Goal: Task Accomplishment & Management: Use online tool/utility

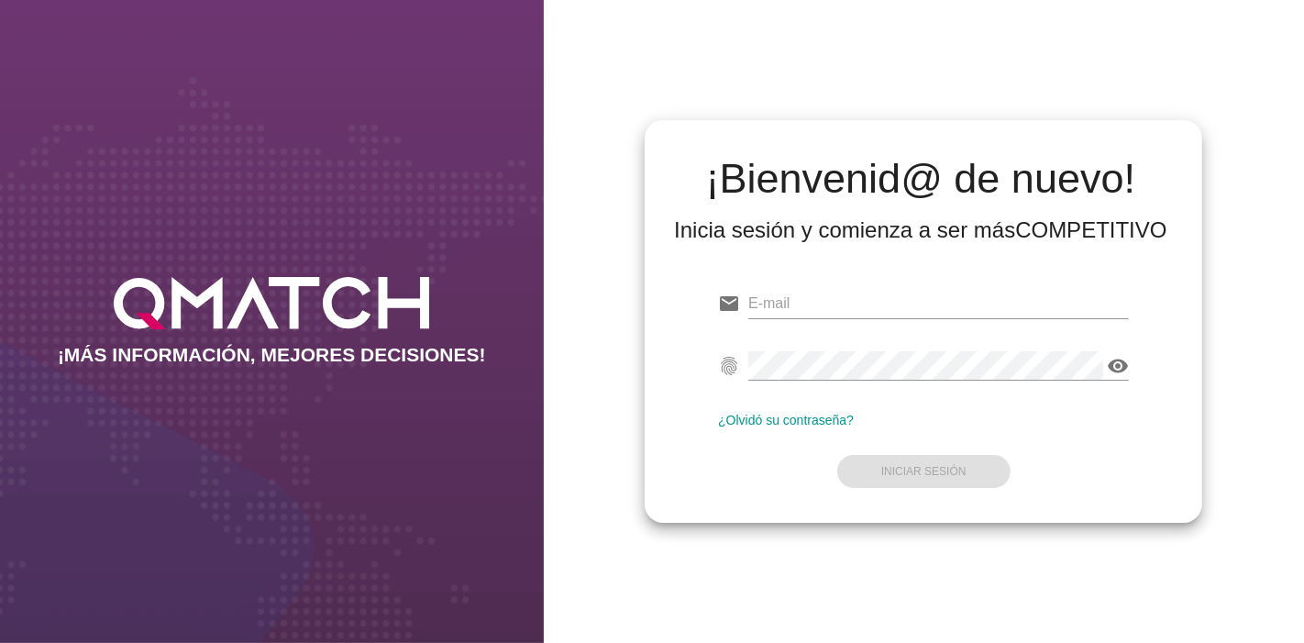
type input "[EMAIL_ADDRESS][PERSON_NAME][DOMAIN_NAME]"
click at [770, 472] on form "email [EMAIL_ADDRESS][PERSON_NAME][DOMAIN_NAME] fingerprint visibility ¿Olvidó …" at bounding box center [923, 386] width 411 height 216
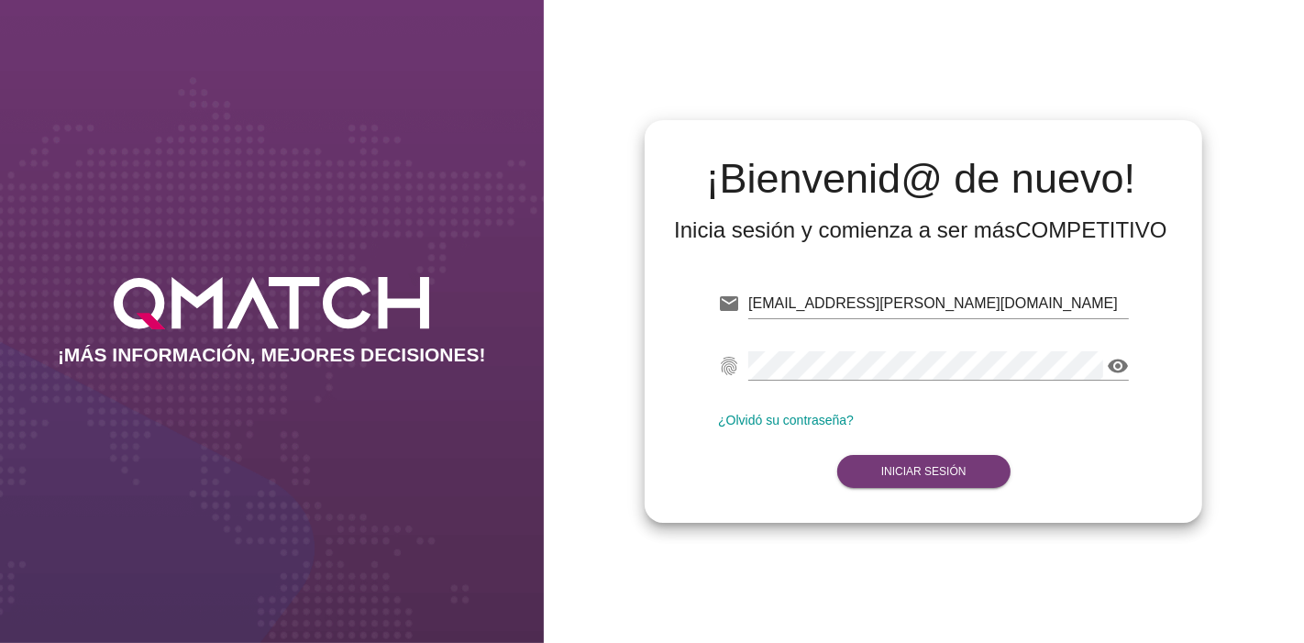
click at [870, 470] on button "Iniciar Sesión" at bounding box center [923, 471] width 173 height 33
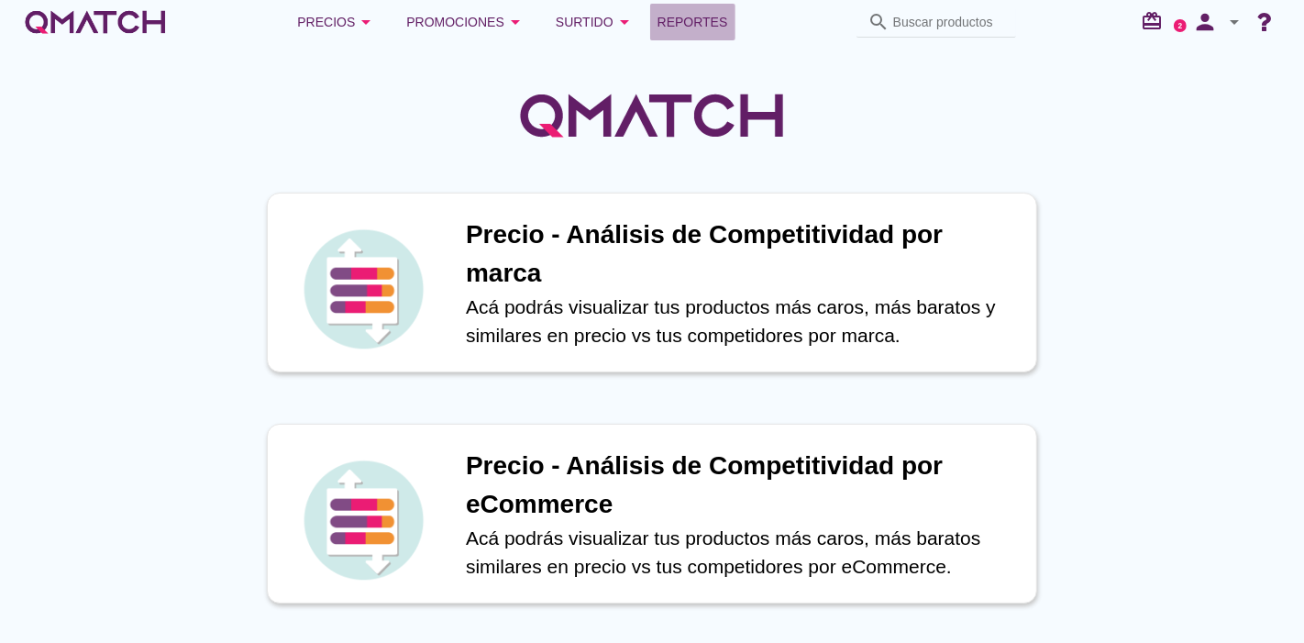
click at [713, 8] on link "Reportes" at bounding box center [692, 22] width 85 height 37
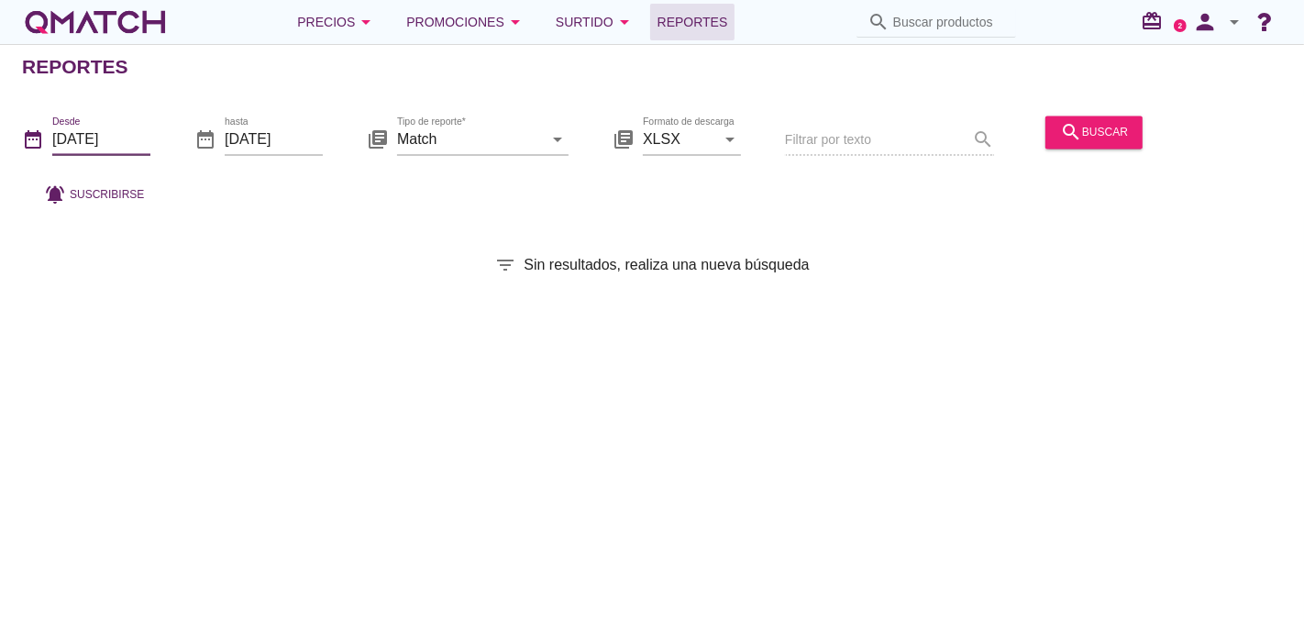
click at [115, 125] on input "[DATE]" at bounding box center [101, 139] width 98 height 29
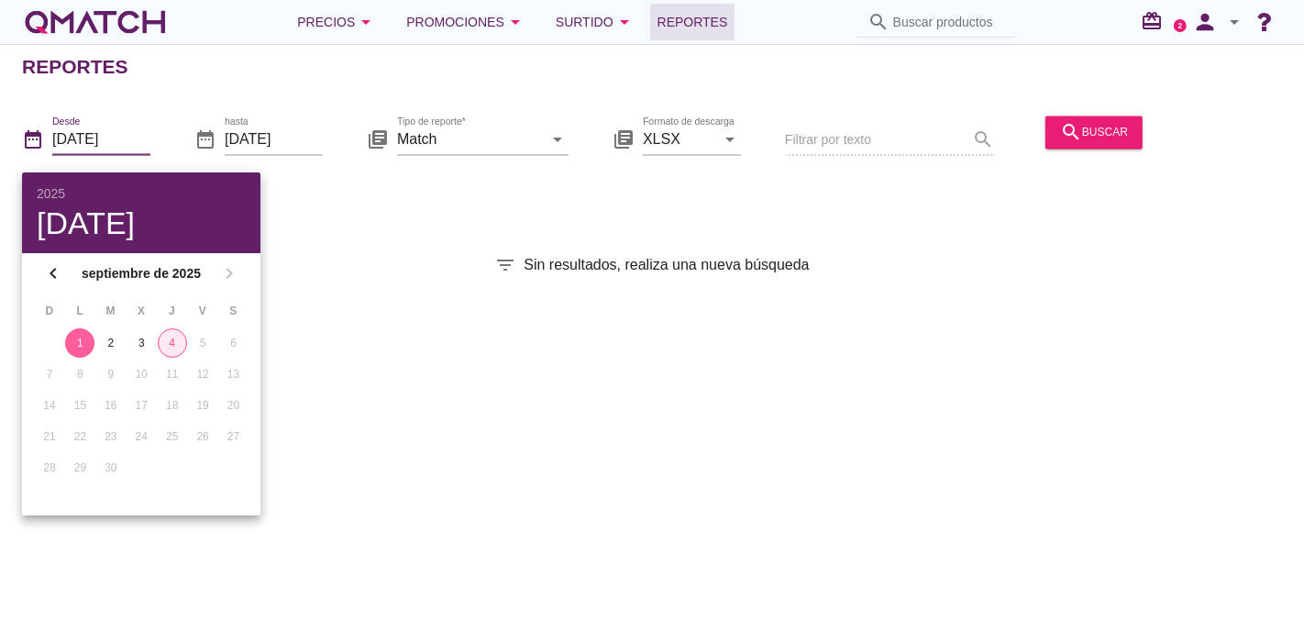
click at [175, 348] on div "4" at bounding box center [173, 343] width 28 height 17
type input "[DATE]"
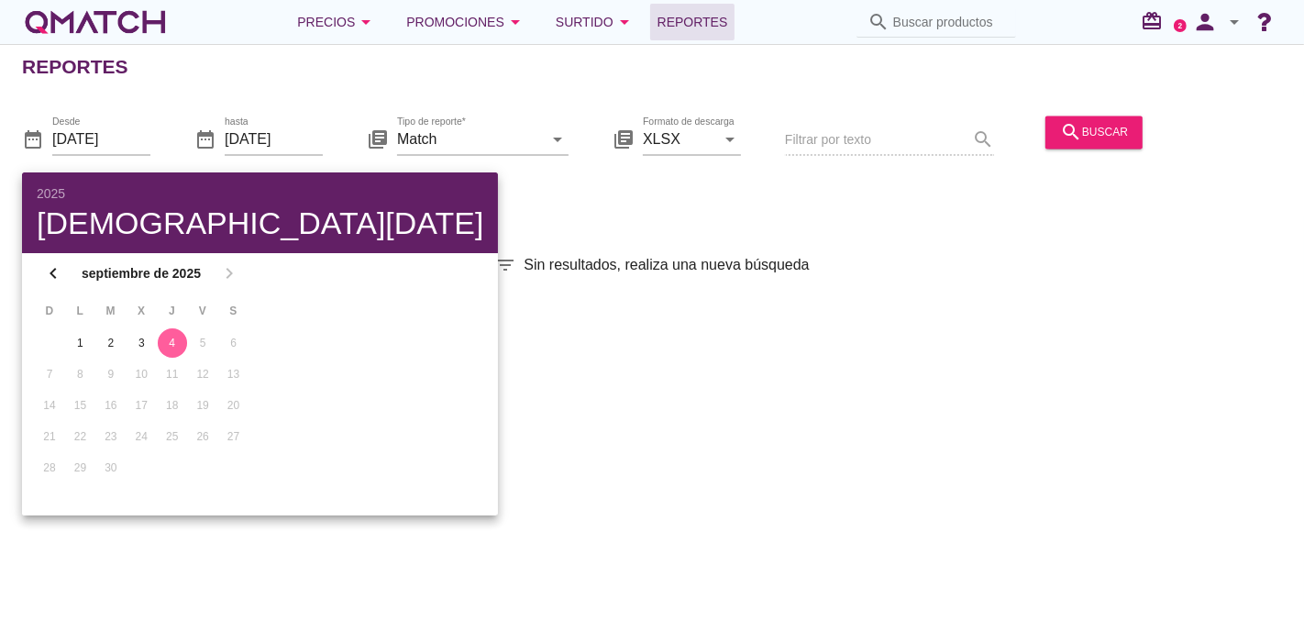
click at [628, 315] on div "Reportes date_range Desde [DATE] date_range hasta [DATE] library_books Tipo de …" at bounding box center [652, 343] width 1304 height 599
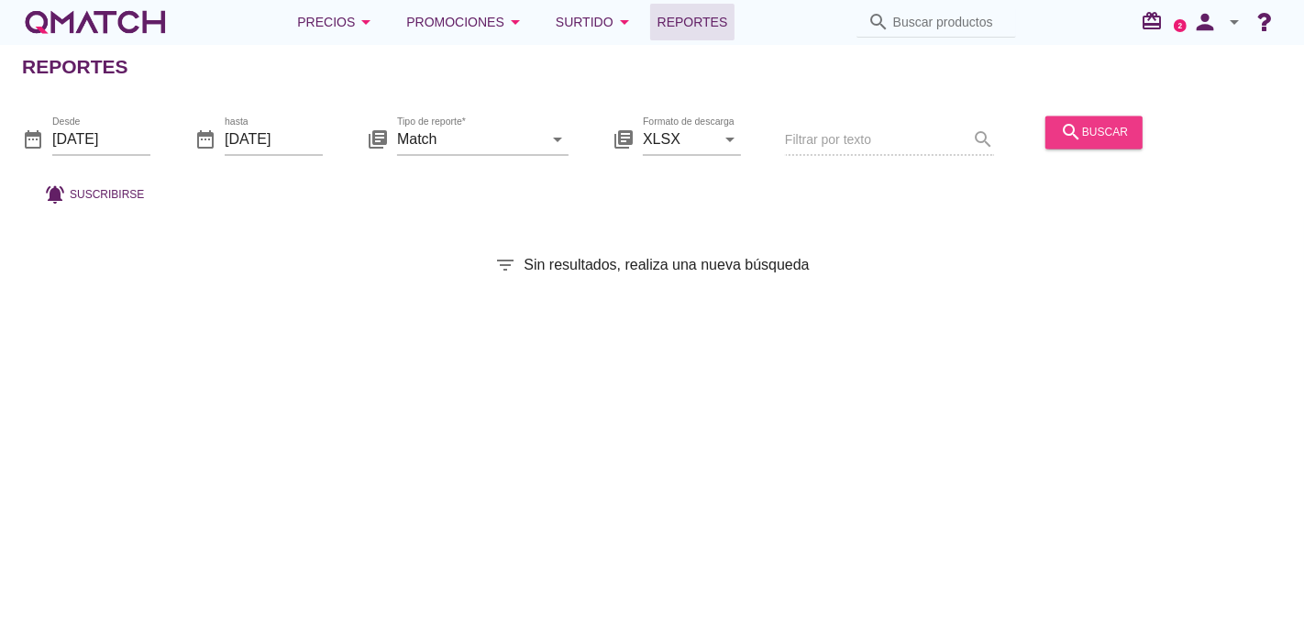
click at [1120, 131] on div "search buscar" at bounding box center [1094, 132] width 68 height 22
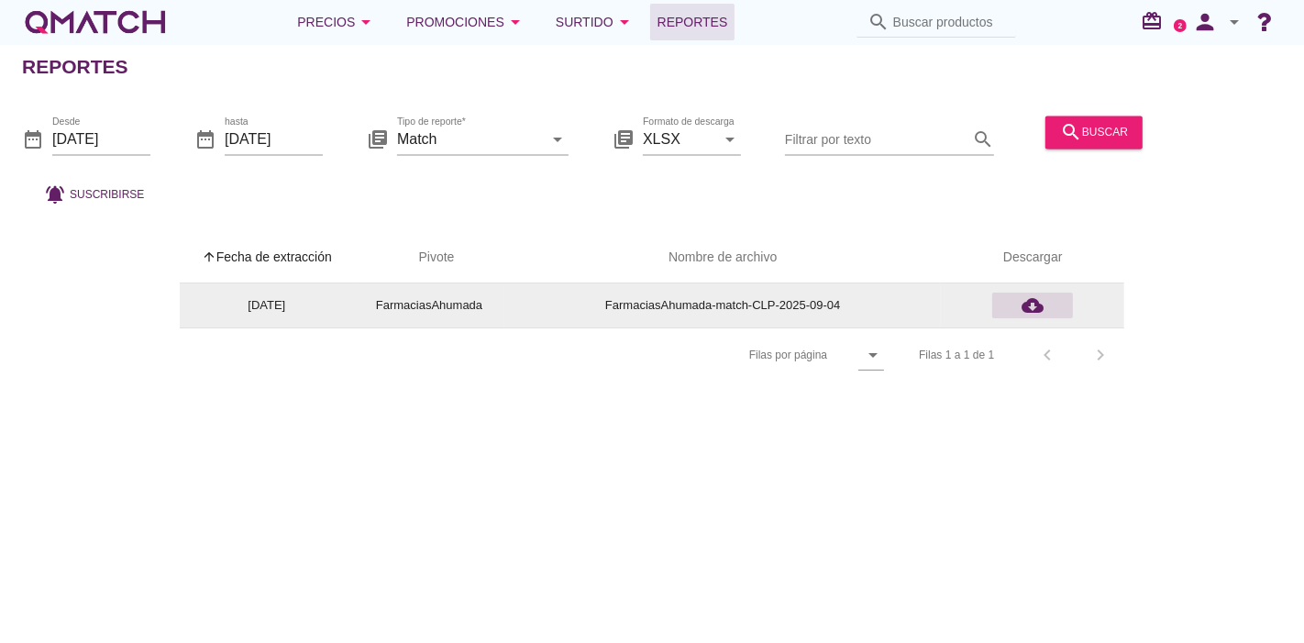
click at [1044, 310] on div "cloud_download" at bounding box center [1033, 305] width 66 height 22
